Goal: Communication & Community: Answer question/provide support

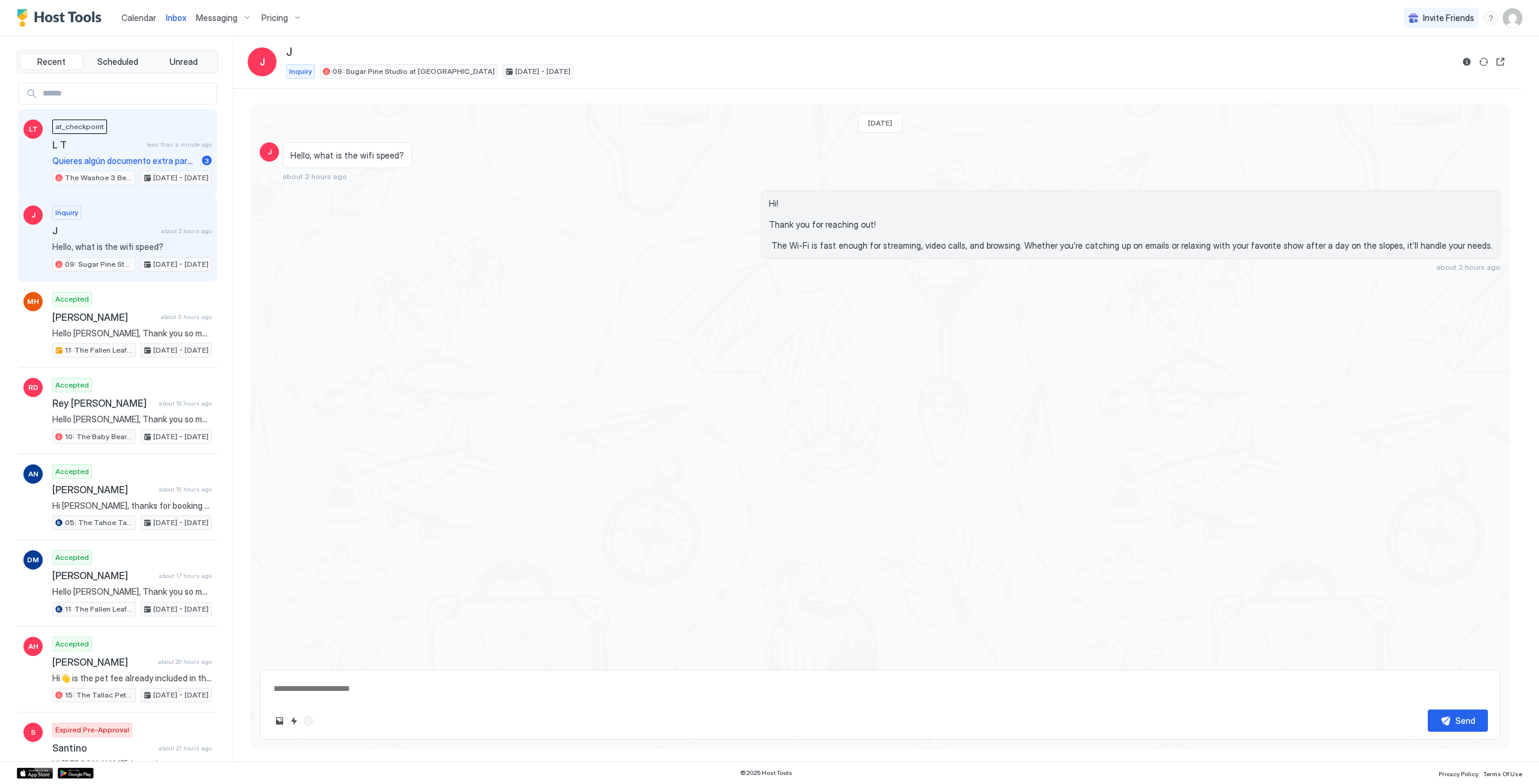
click at [104, 149] on span "L T" at bounding box center [97, 144] width 89 height 12
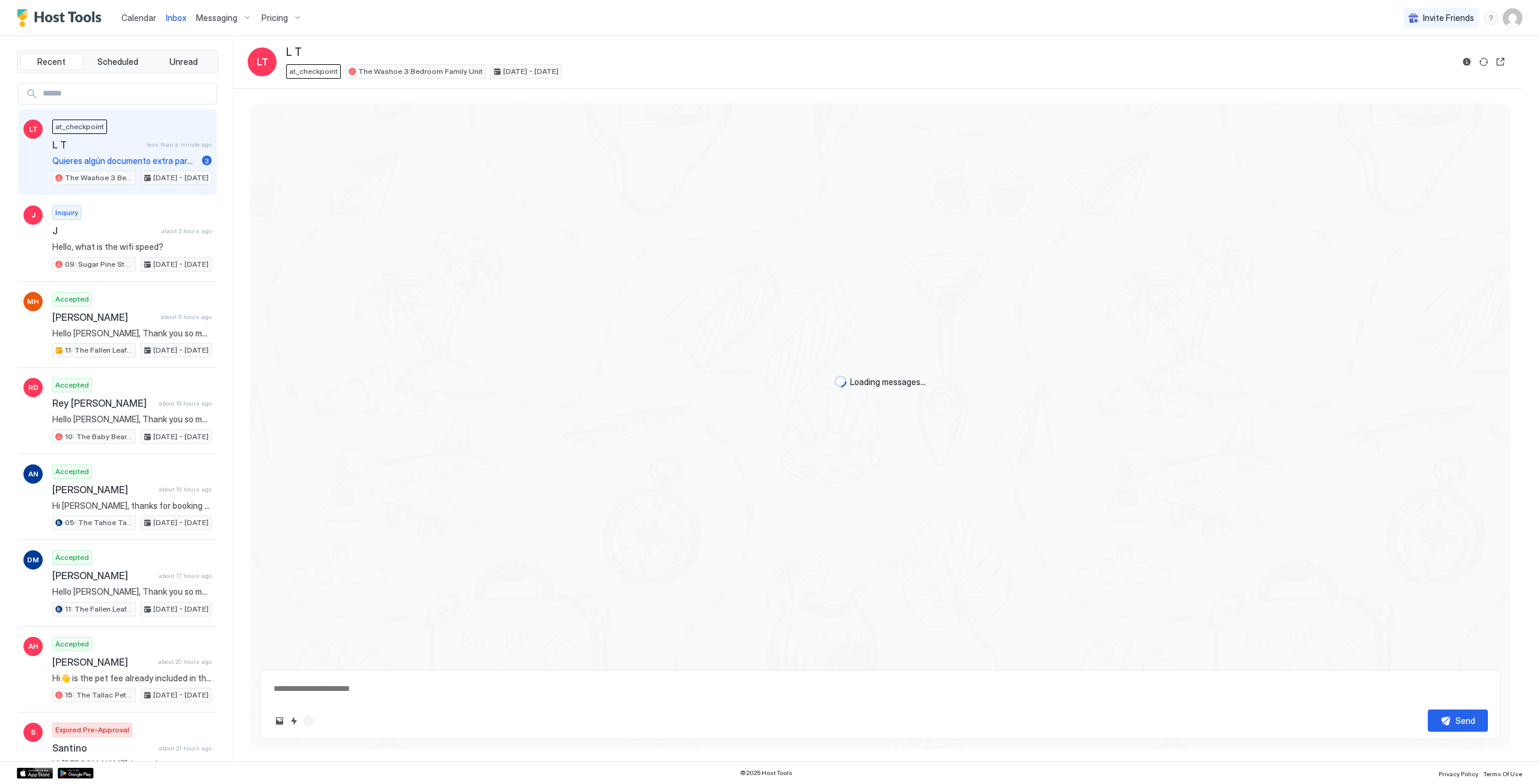
type textarea "*"
click at [145, 17] on span "Calendar" at bounding box center [139, 17] width 35 height 10
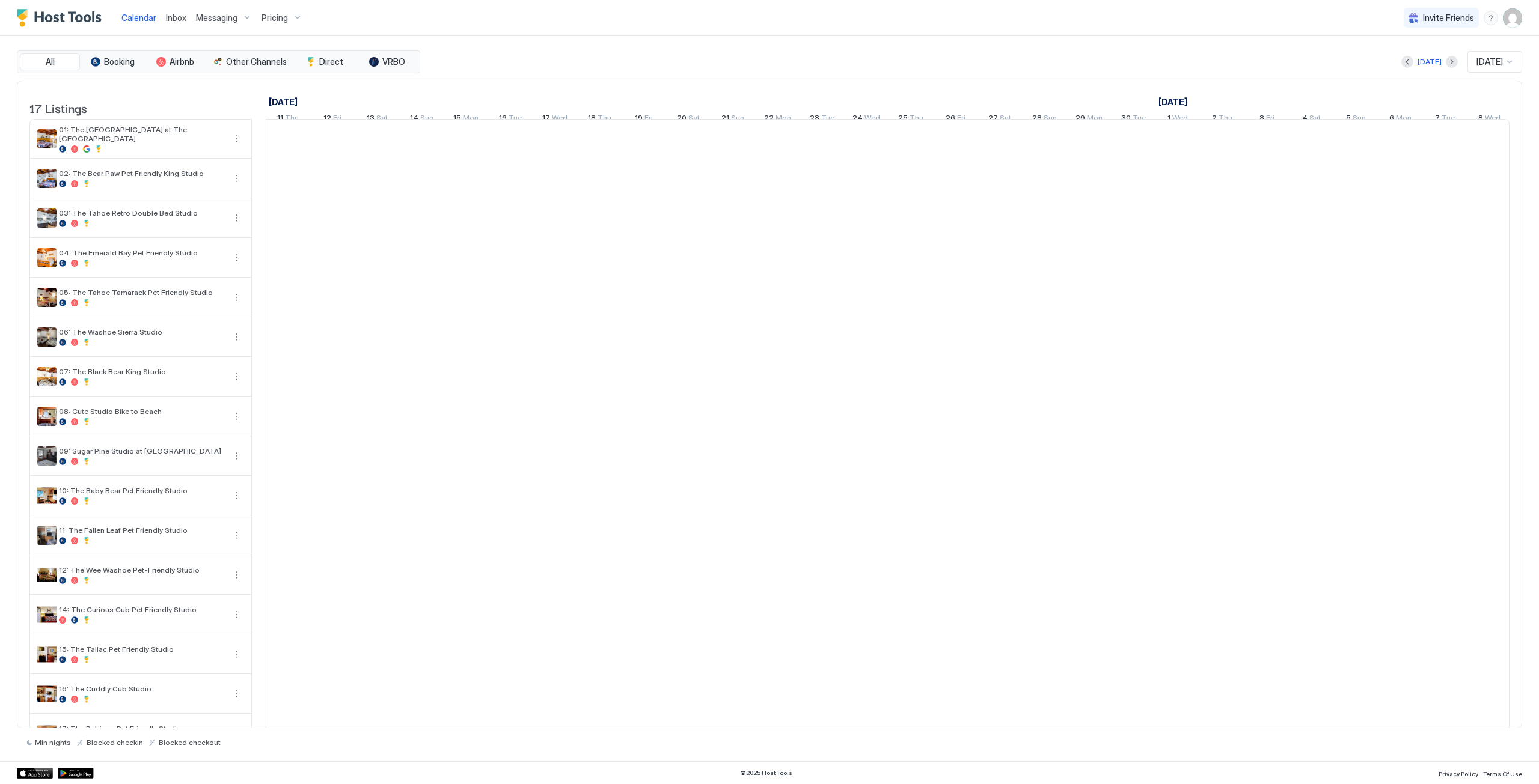
scroll to position [0, 668]
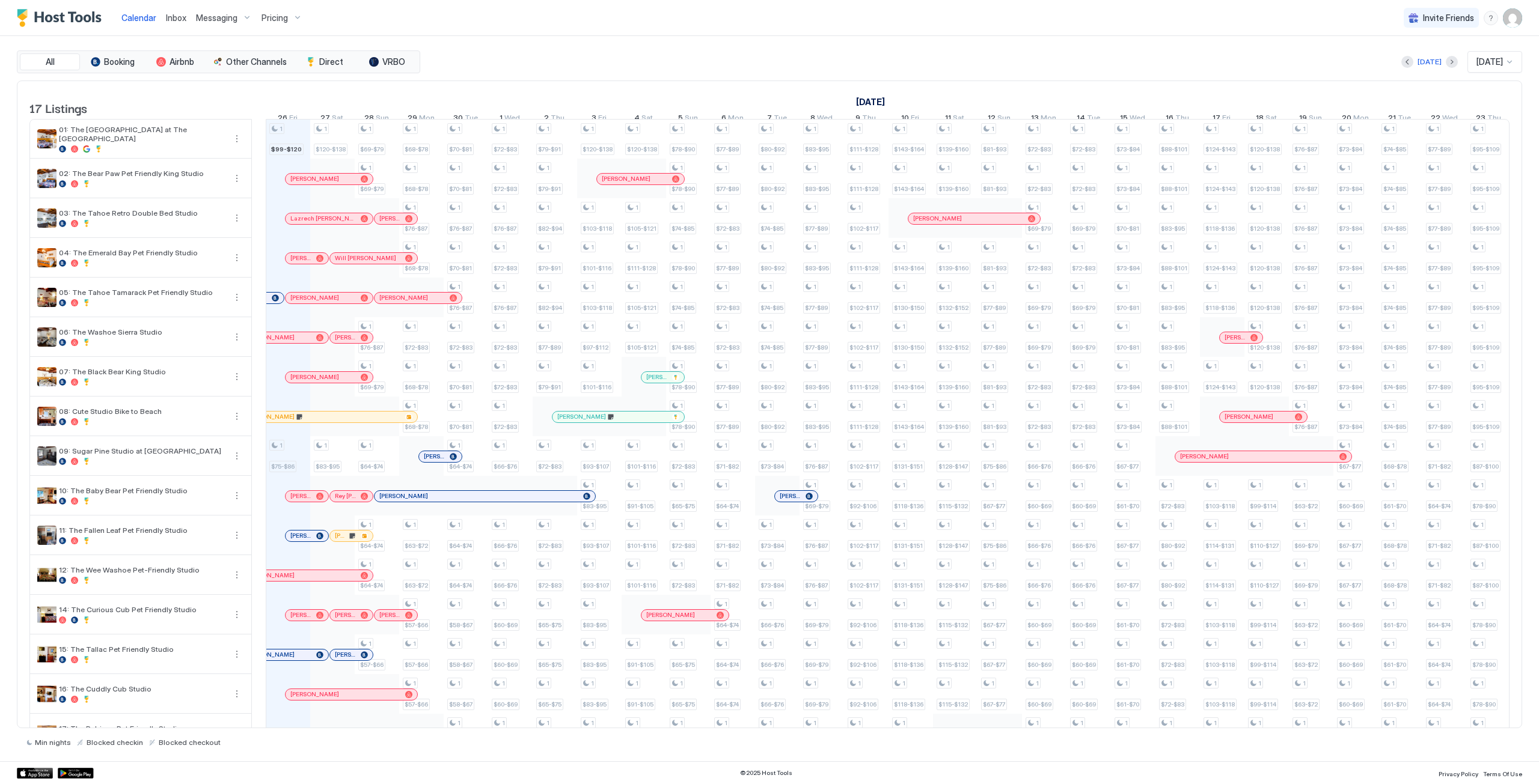
click at [177, 21] on span "Inbox" at bounding box center [176, 17] width 21 height 10
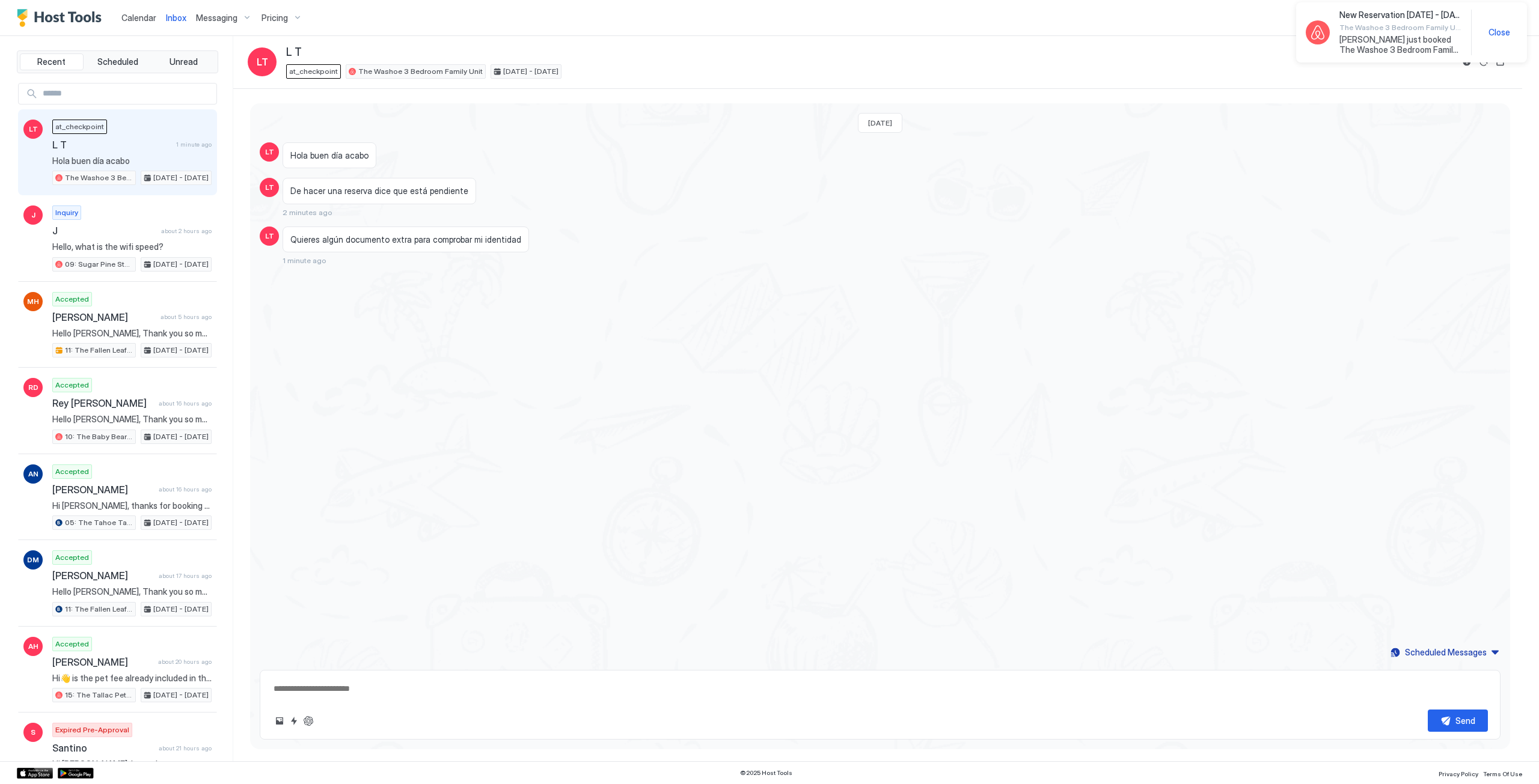
type textarea "*"
click at [485, 691] on textarea at bounding box center [880, 689] width 1215 height 22
type textarea "*"
